Goal: Navigation & Orientation: Find specific page/section

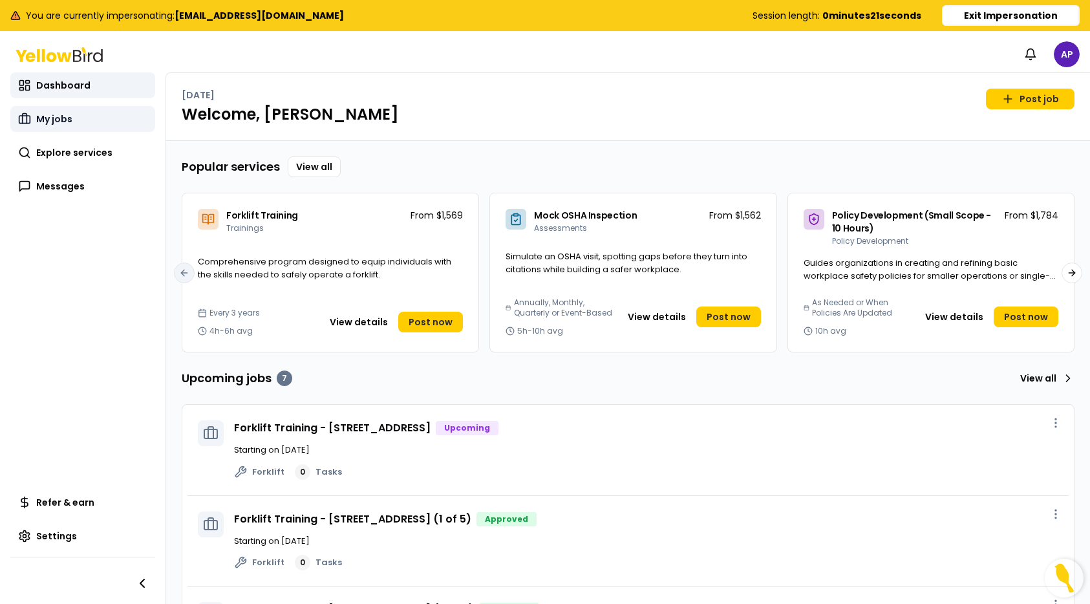
click at [74, 111] on link "My jobs" at bounding box center [82, 119] width 145 height 26
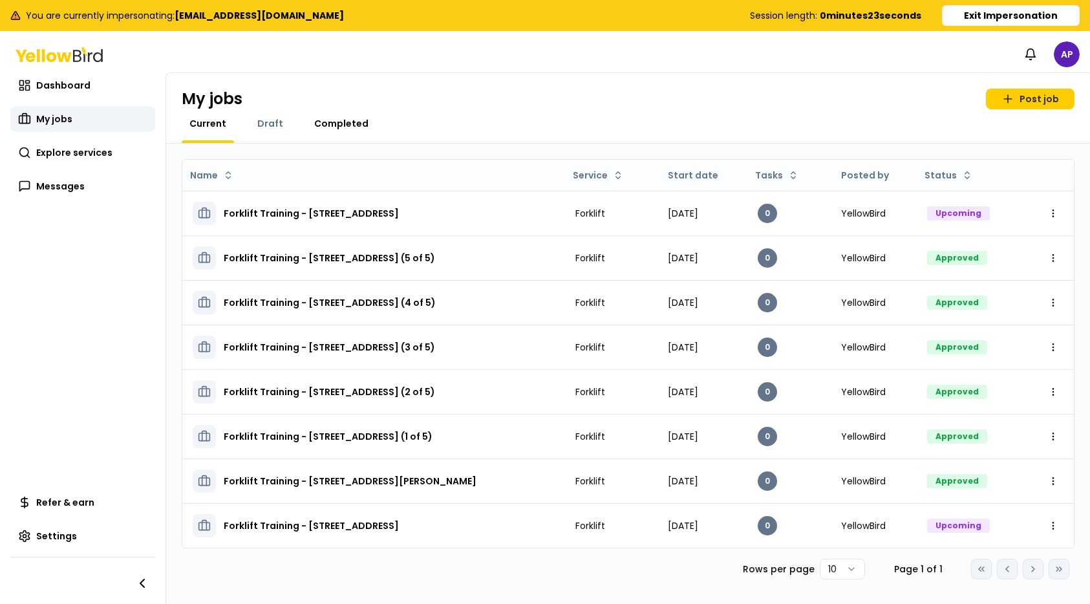
click at [347, 123] on span "Completed" at bounding box center [341, 123] width 54 height 13
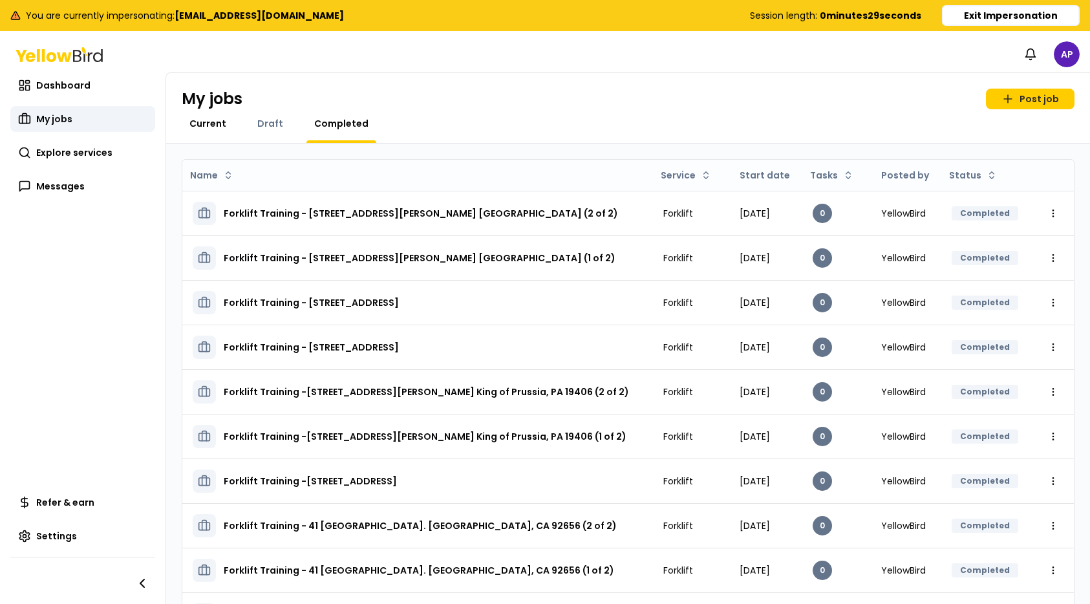
click at [202, 116] on div "My jobs Post job Current Draft Completed" at bounding box center [628, 108] width 924 height 70
click at [202, 124] on span "Current" at bounding box center [207, 123] width 37 height 13
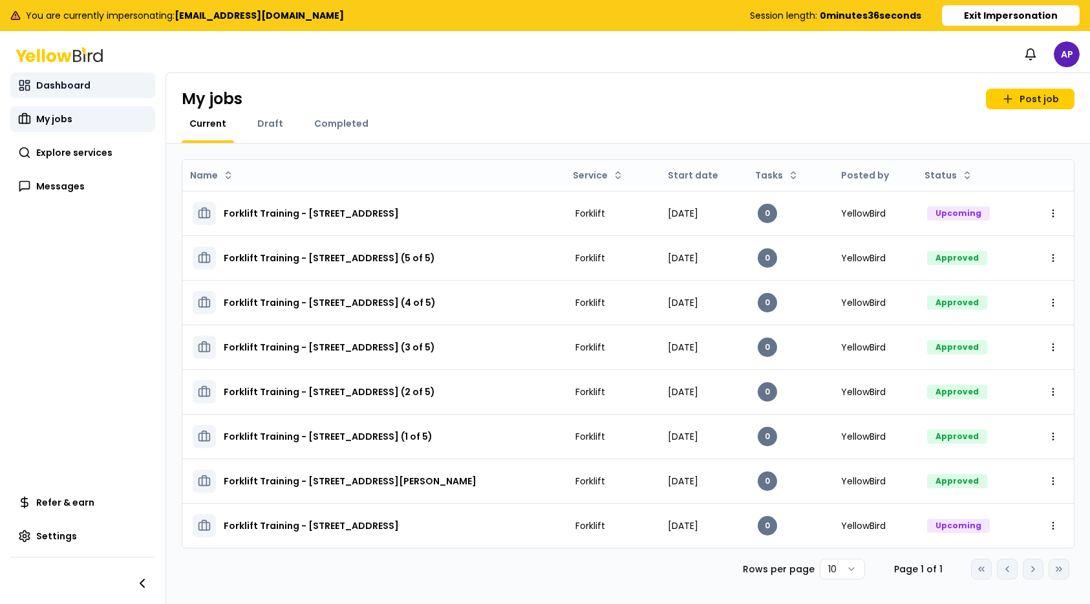
click at [61, 82] on span "Dashboard" at bounding box center [63, 85] width 54 height 13
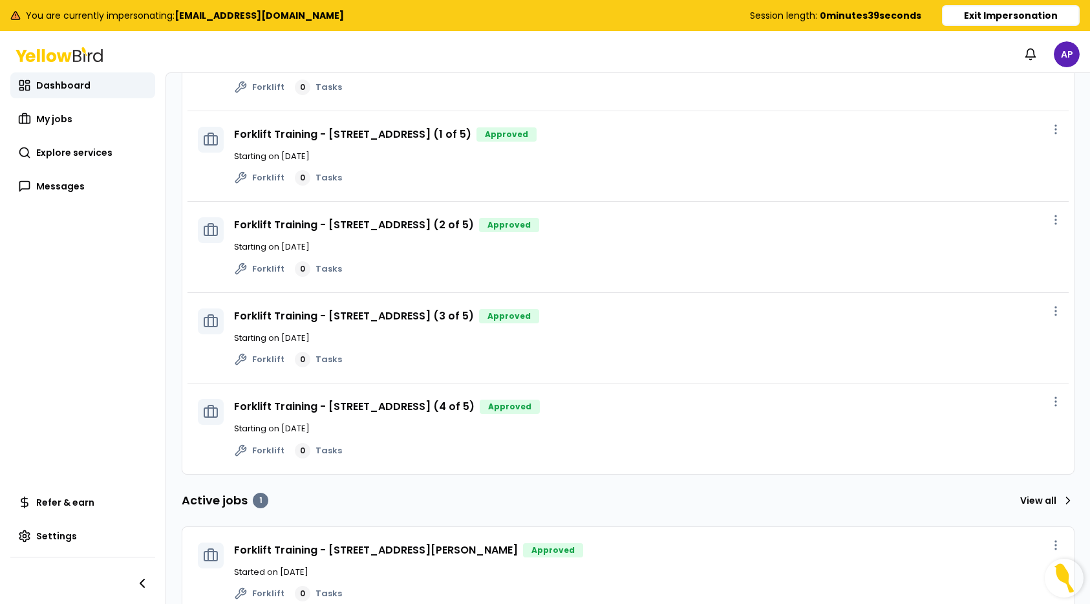
scroll to position [409, 0]
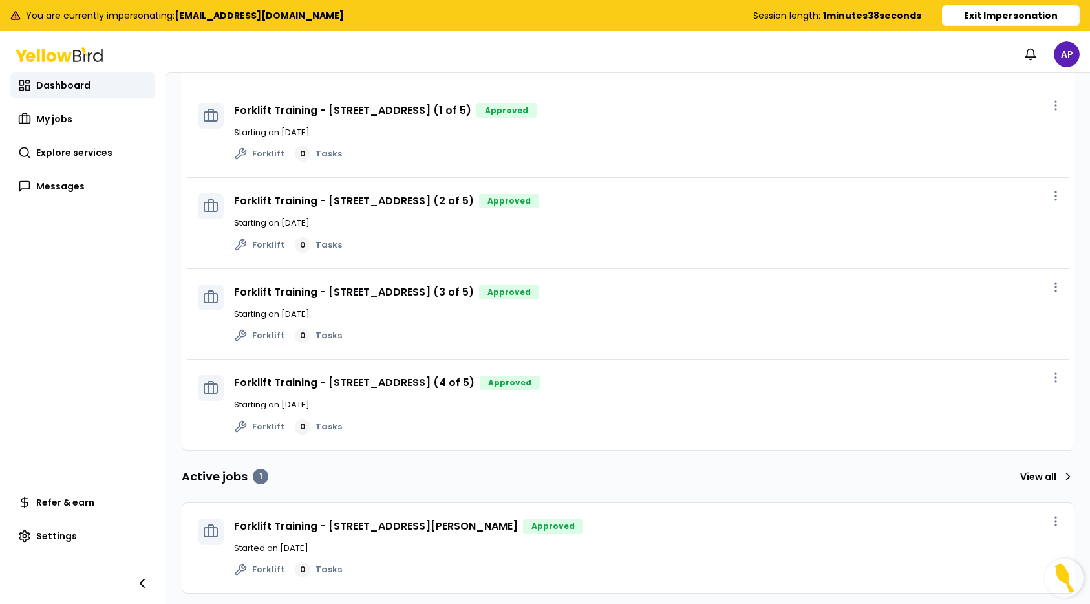
click at [1040, 12] on button "Exit Impersonation" at bounding box center [1011, 15] width 138 height 21
